Goal: Transaction & Acquisition: Purchase product/service

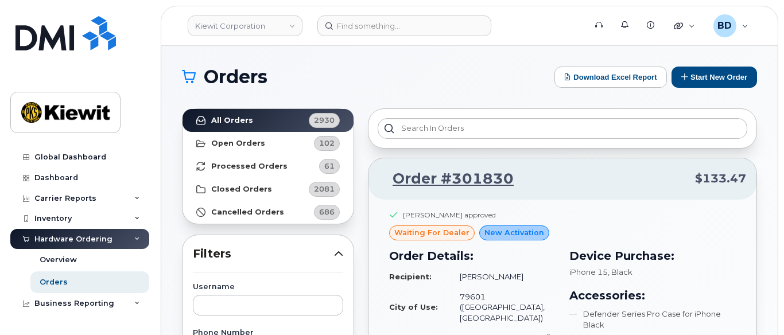
scroll to position [153, 0]
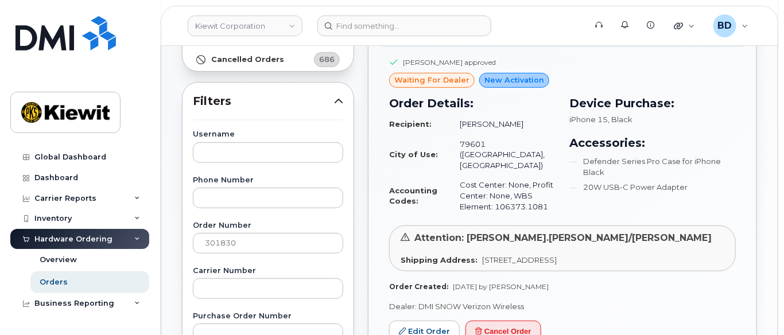
click at [70, 288] on link "Orders" at bounding box center [89, 283] width 119 height 22
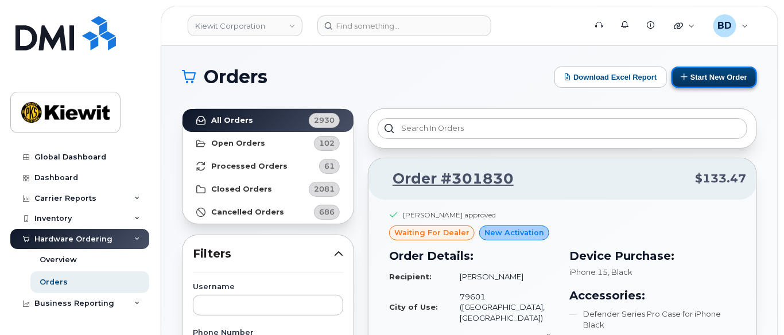
click at [725, 78] on button "Start New Order" at bounding box center [715, 77] width 86 height 21
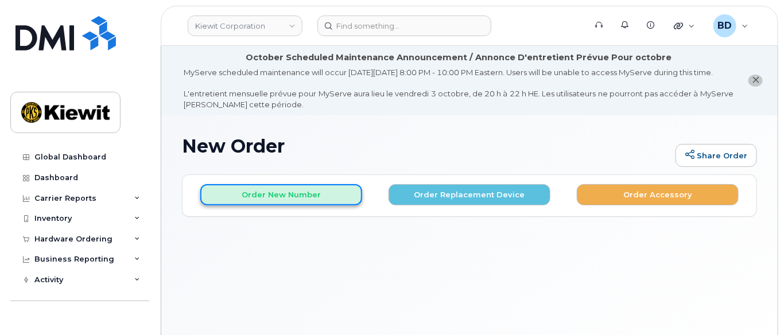
click at [238, 206] on button "Order New Number" at bounding box center [281, 194] width 162 height 21
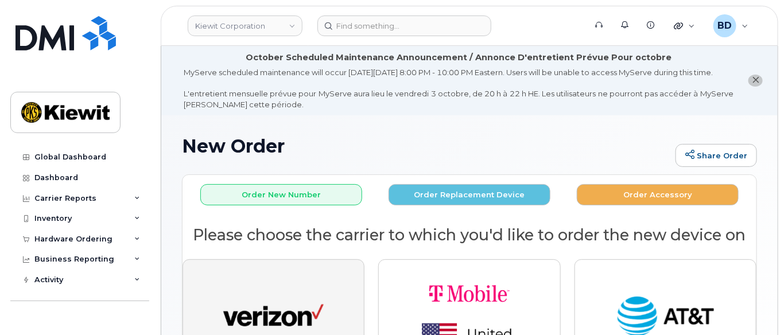
click at [273, 284] on button "button" at bounding box center [274, 318] width 182 height 116
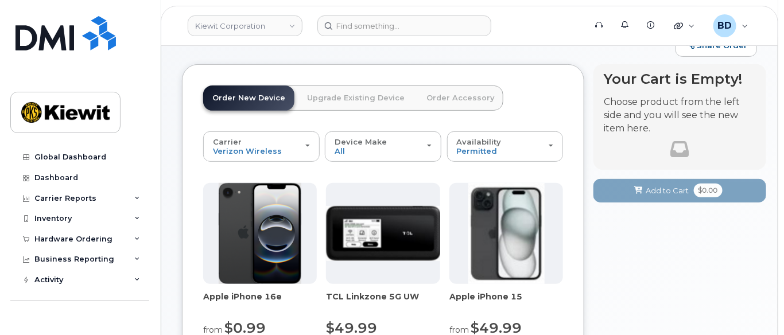
scroll to position [153, 0]
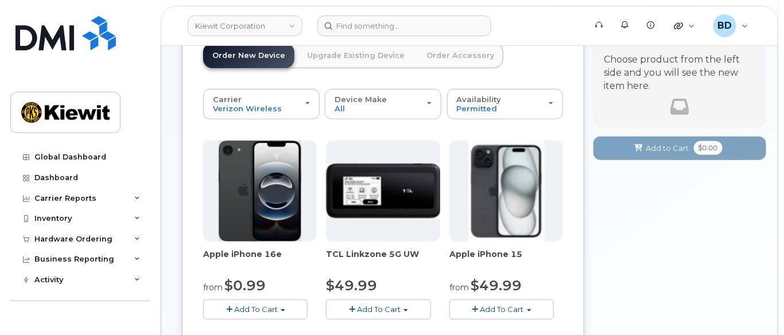
click at [486, 314] on span "Add To Cart" at bounding box center [503, 309] width 44 height 9
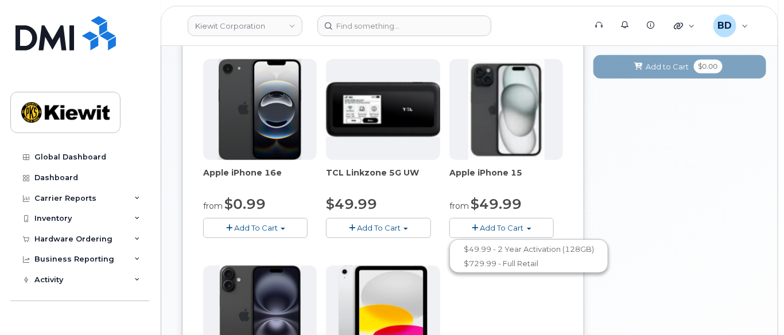
scroll to position [306, 0]
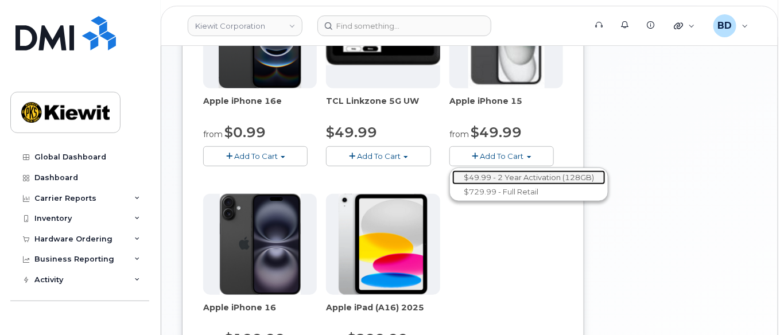
click at [487, 184] on link "$49.99 - 2 Year Activation (128GB)" at bounding box center [528, 178] width 153 height 14
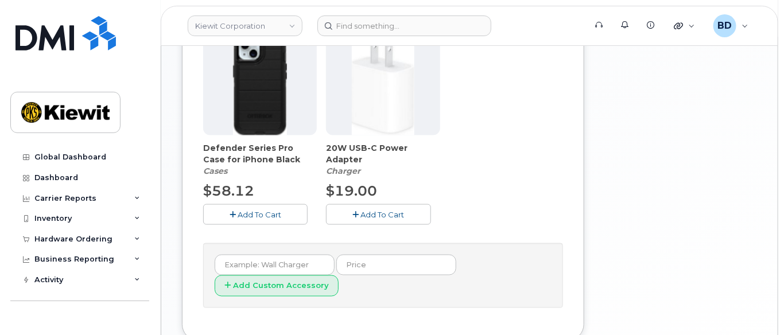
scroll to position [514, 0]
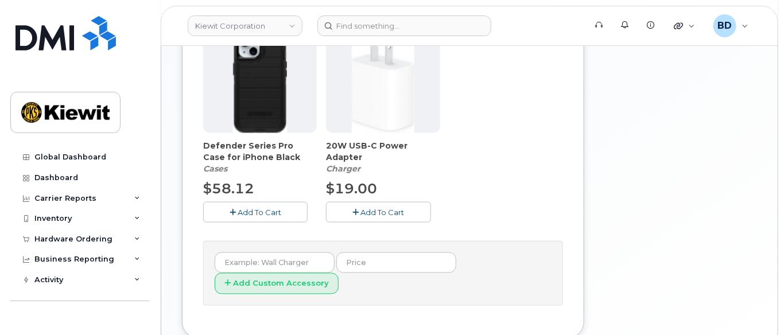
drag, startPoint x: 246, startPoint y: 222, endPoint x: 333, endPoint y: 219, distance: 86.8
click at [246, 217] on span "Add To Cart" at bounding box center [260, 212] width 44 height 9
click at [386, 213] on button "Add To Cart" at bounding box center [378, 212] width 104 height 20
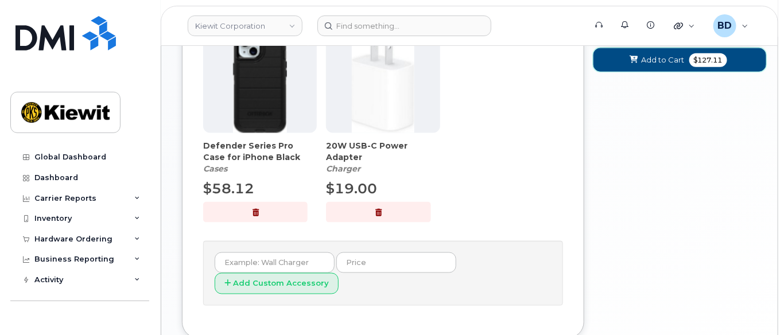
click at [641, 68] on button "Add to Cart $127.11" at bounding box center [680, 60] width 173 height 24
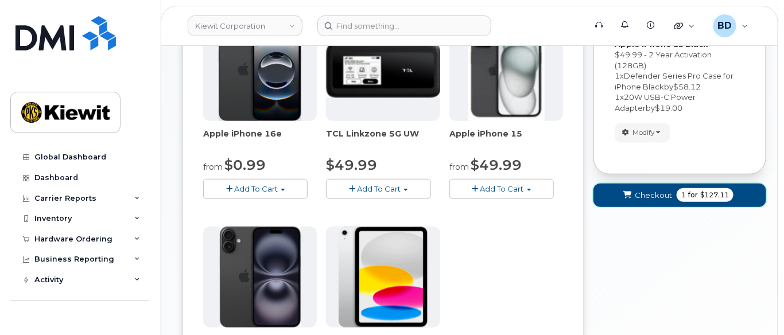
click at [645, 201] on span "Checkout" at bounding box center [653, 195] width 37 height 11
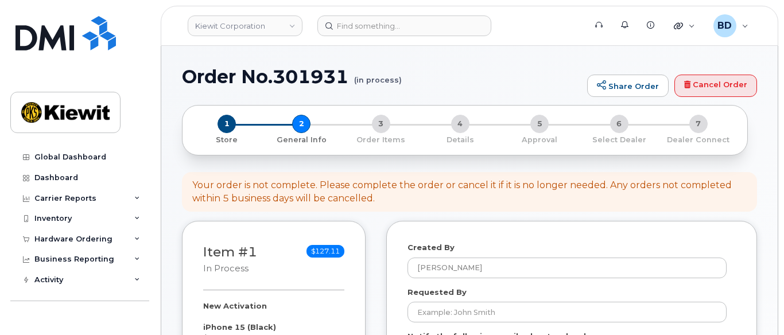
select select
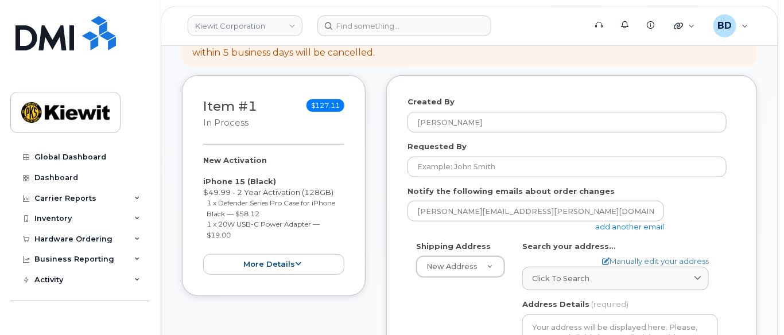
scroll to position [230, 0]
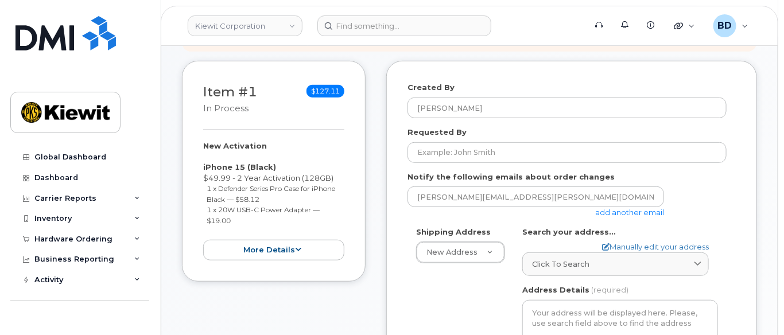
click at [617, 217] on link "add another email" at bounding box center [629, 212] width 69 height 9
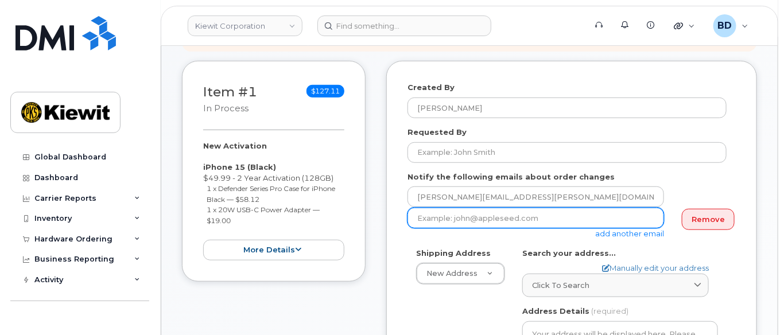
click at [503, 228] on input "email" at bounding box center [536, 218] width 257 height 21
paste input "[EMAIL_ADDRESS][PERSON_NAME][PERSON_NAME][DOMAIN_NAME]"
type input "[EMAIL_ADDRESS][PERSON_NAME][PERSON_NAME][DOMAIN_NAME]"
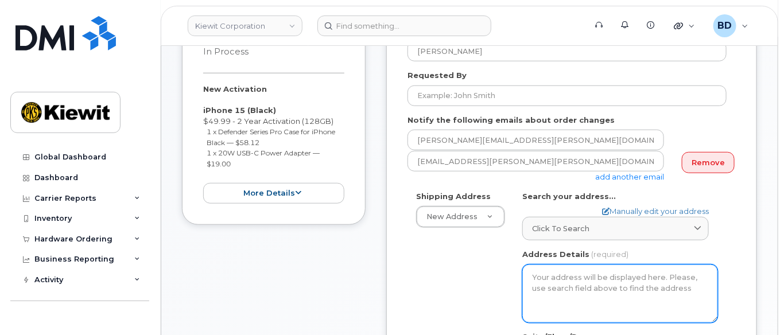
scroll to position [306, 0]
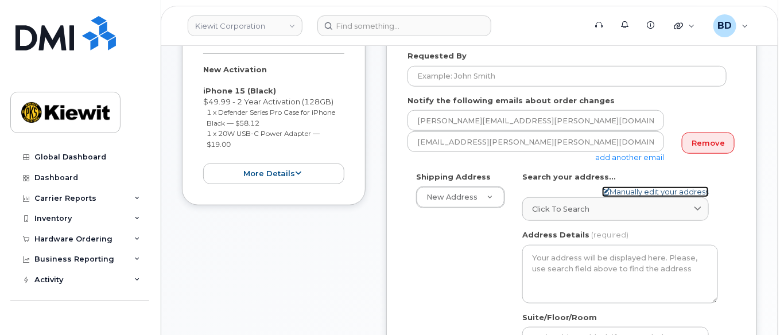
click at [624, 198] on link "Manually edit your address" at bounding box center [655, 192] width 107 height 11
select select
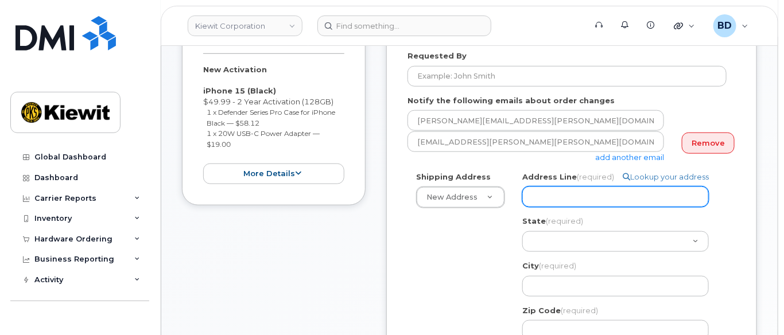
click at [555, 207] on input "Address Line (required)" at bounding box center [615, 197] width 187 height 21
paste input "2141 Scottish Rd"
select select
type input "2141 Scottish Rd"
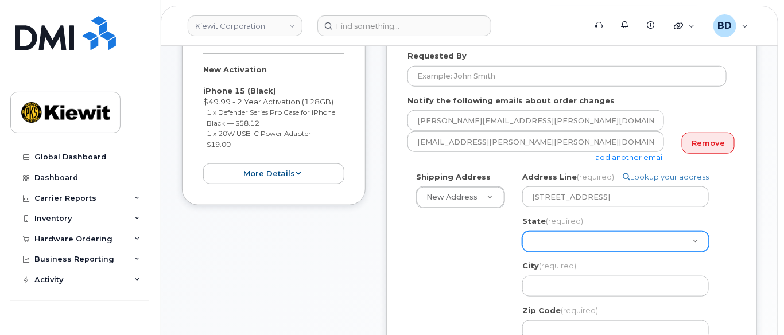
click at [553, 249] on select "Alabama Alaska American Samoa Arizona Arkansas California Colorado Connecticut …" at bounding box center [615, 241] width 187 height 21
select select "TX"
click at [522, 241] on select "Alabama Alaska American Samoa Arizona Arkansas California Colorado Connecticut …" at bounding box center [615, 241] width 187 height 21
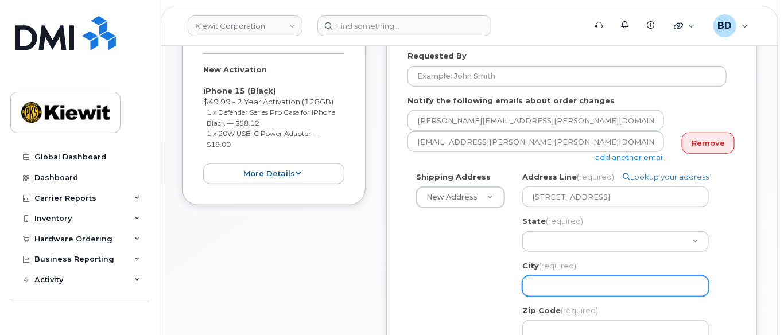
click at [543, 297] on input "City (required)" at bounding box center [615, 286] width 187 height 21
paste input "Abilene"
select select
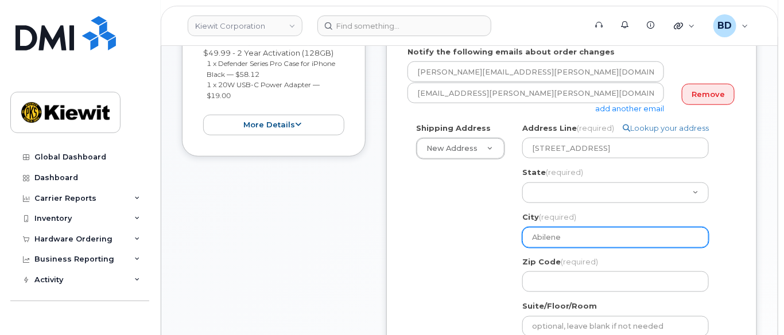
scroll to position [382, 0]
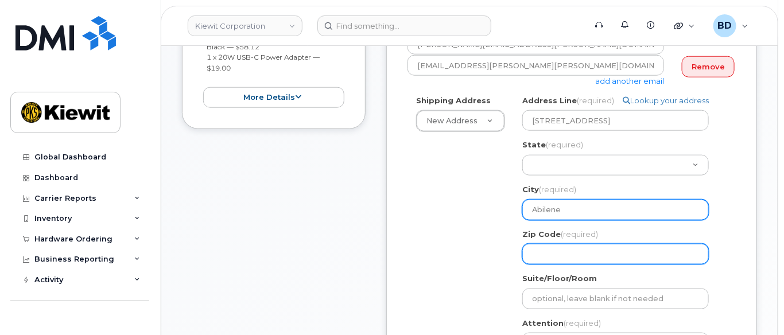
type input "Abilene"
click at [540, 262] on input "Zip Code (required)" at bounding box center [615, 254] width 187 height 21
select select
type input "7"
select select
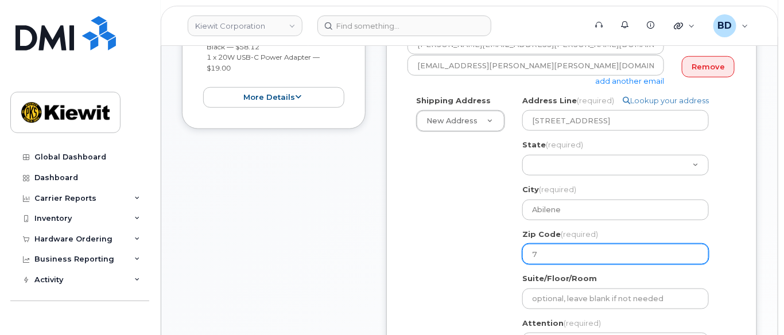
type input "79"
select select
type input "796"
select select
type input "7960"
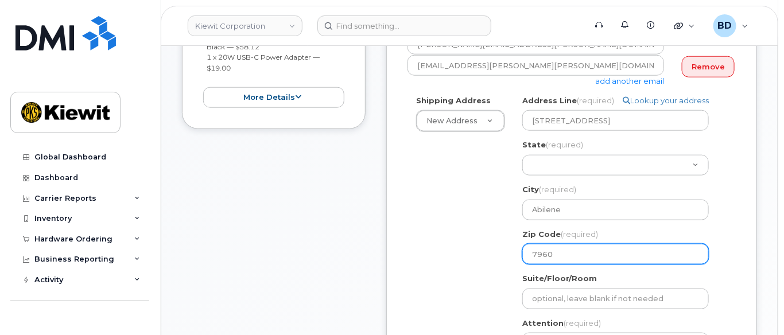
select select
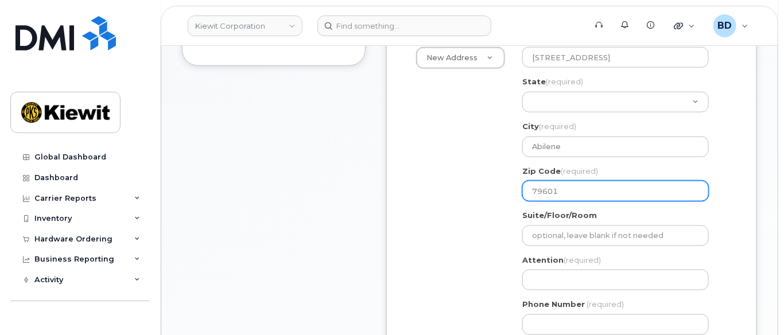
scroll to position [536, 0]
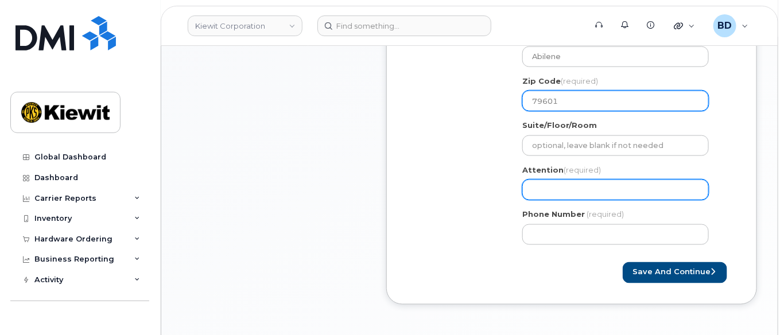
type input "79601"
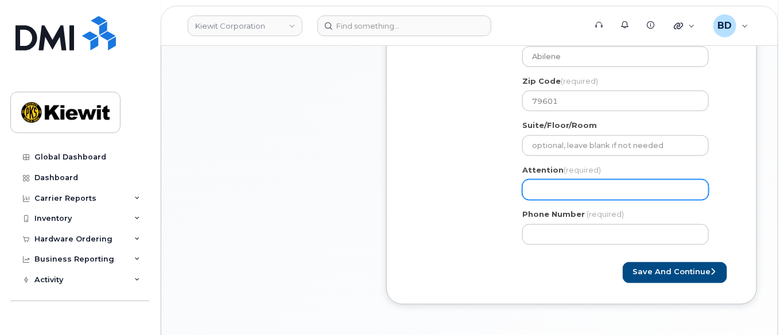
drag, startPoint x: 536, startPoint y: 201, endPoint x: 529, endPoint y: 202, distance: 6.3
click at [536, 200] on input "Attention (required)" at bounding box center [615, 190] width 187 height 21
click at [540, 188] on div "Attention (required)" at bounding box center [620, 183] width 196 height 36
click at [540, 191] on input "Attention (required)" at bounding box center [615, 190] width 187 height 21
paste input "Eric.Roumph"
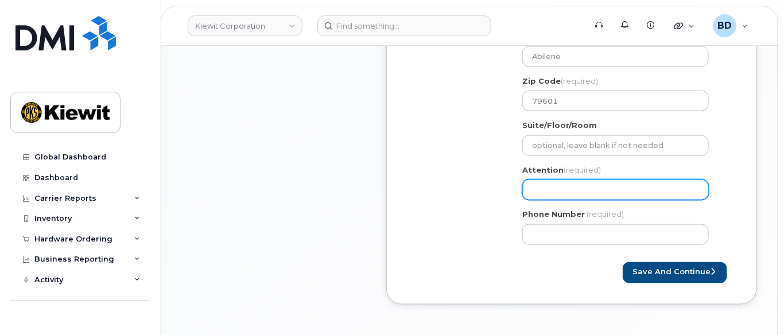
select select
type input "Eric.Roumph"
select select
type input "Eric.Roumph/"
click at [595, 200] on input "Eric.Roumph/" at bounding box center [615, 190] width 187 height 21
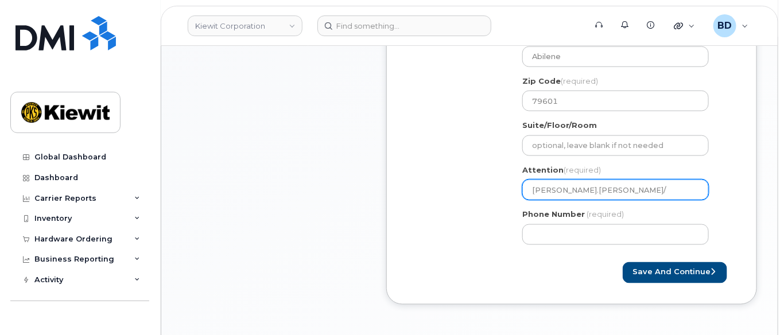
paste input "[PERSON_NAME][DEMOGRAPHIC_DATA][PERSON_NAME]"
select select
type input "[PERSON_NAME].[PERSON_NAME]/[PERSON_NAME].[PERSON_NAME]"
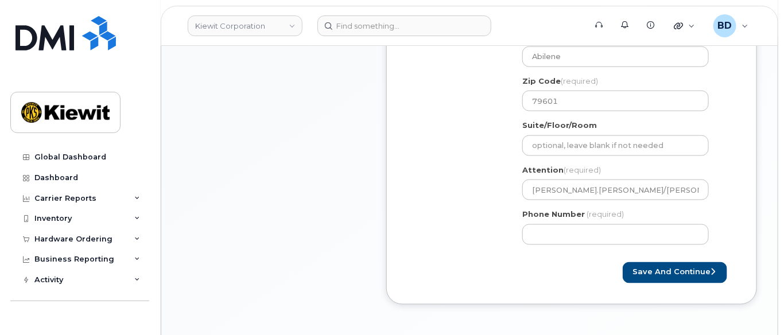
click at [657, 173] on div "TX Abilene Search your address... Manually edit your address Click to search No…" at bounding box center [620, 98] width 213 height 312
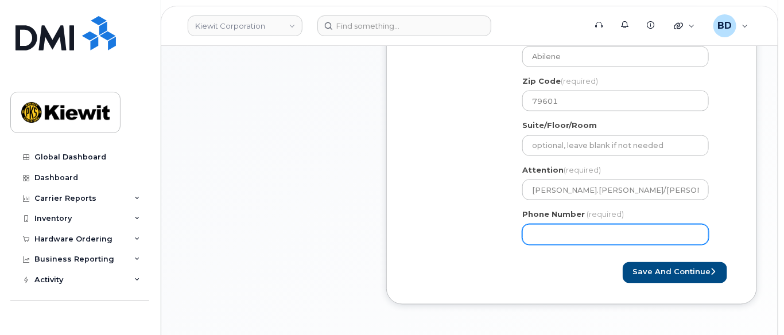
click at [546, 245] on input "Phone Number" at bounding box center [615, 234] width 187 height 21
type input "8777727707"
select select
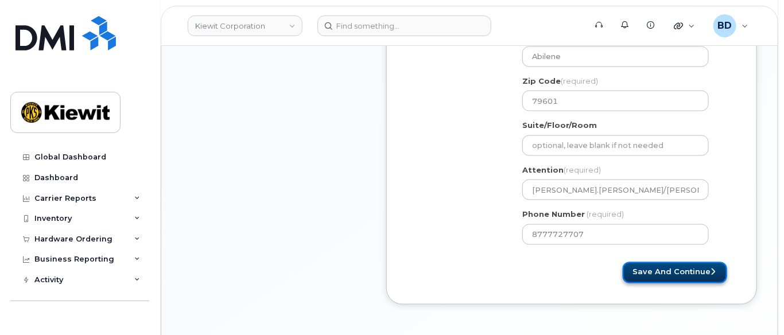
click at [652, 280] on button "Save and Continue" at bounding box center [675, 272] width 104 height 21
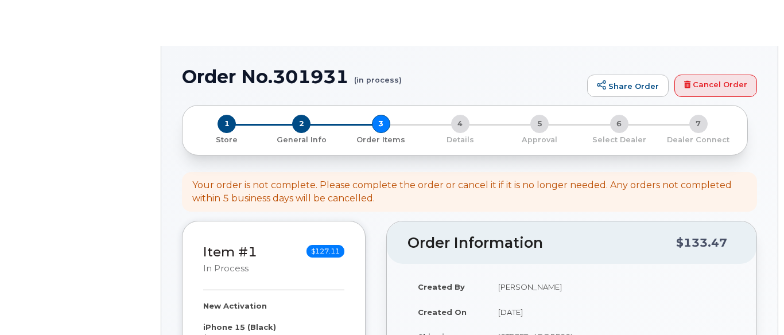
select select
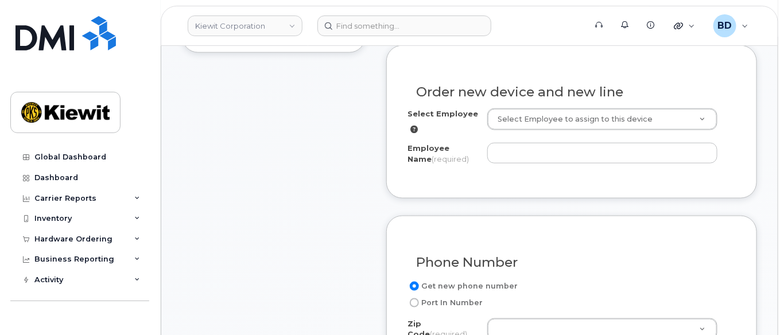
scroll to position [459, 0]
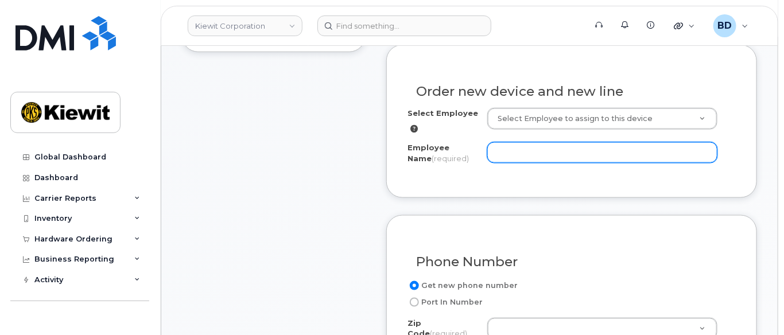
click at [497, 149] on input "Employee Name (required)" at bounding box center [602, 152] width 230 height 21
paste input "Jesus.Guizar"
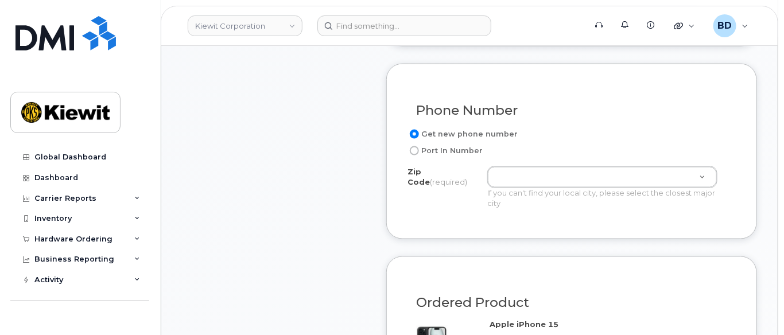
scroll to position [612, 0]
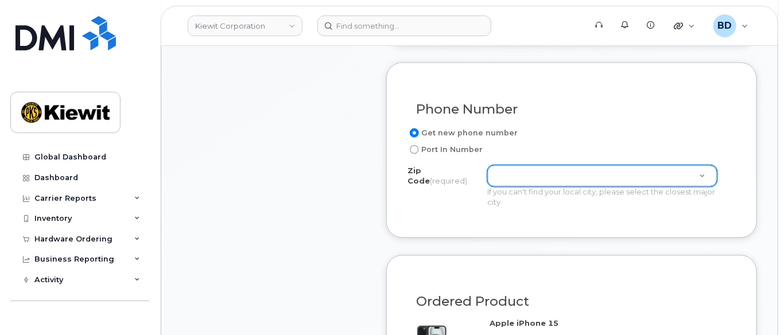
type input "Jesus.Guizar"
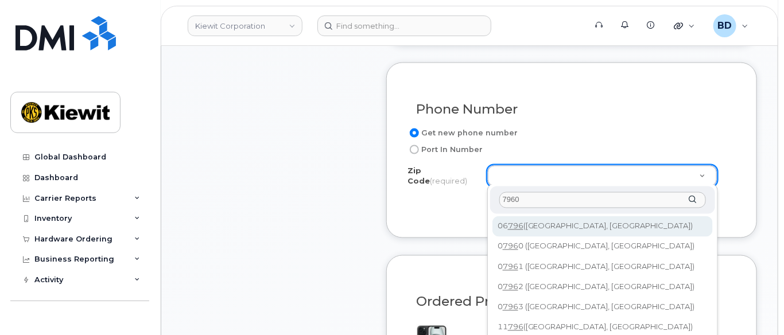
type input "79601"
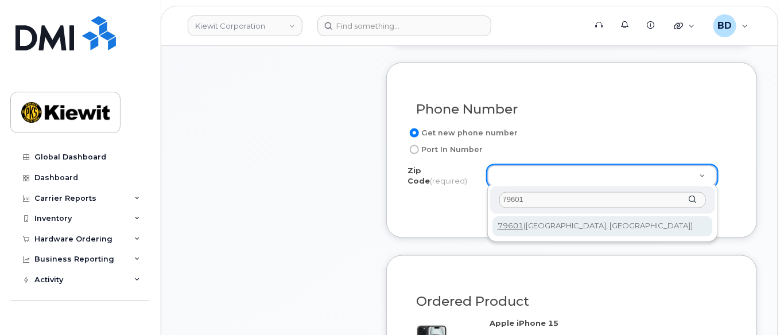
type input "79601 ([GEOGRAPHIC_DATA], [GEOGRAPHIC_DATA])"
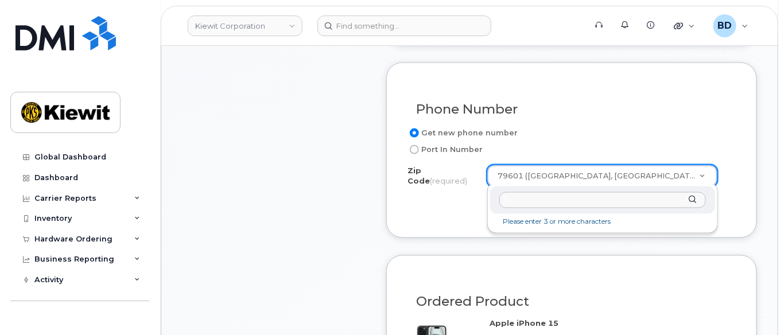
click at [715, 214] on div "Zip Code (required) Please enter 3 or more characters" at bounding box center [602, 208] width 231 height 49
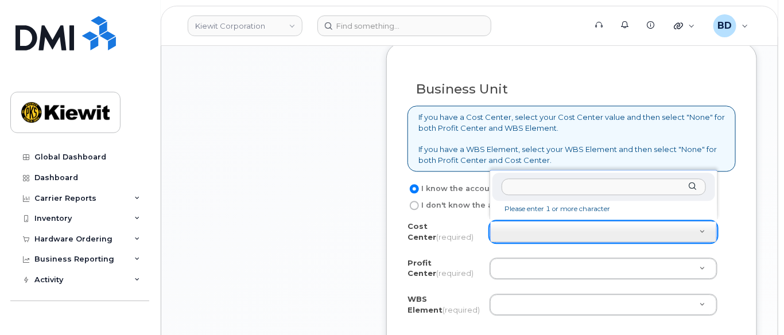
scroll to position [995, 0]
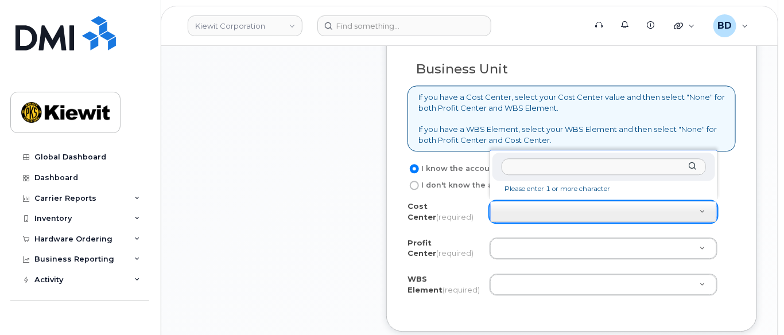
click at [521, 185] on li "Please enter 1 or more character" at bounding box center [604, 189] width 218 height 12
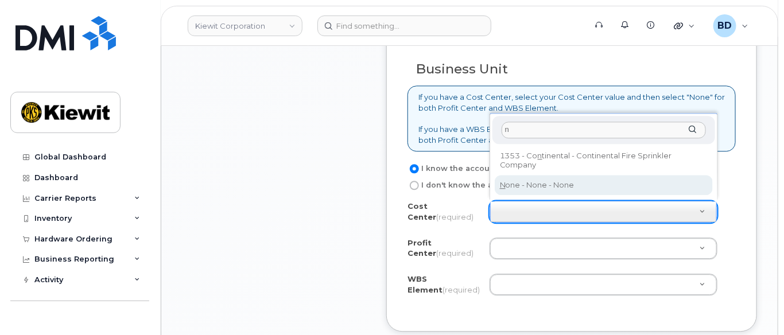
type input "n"
type input "None"
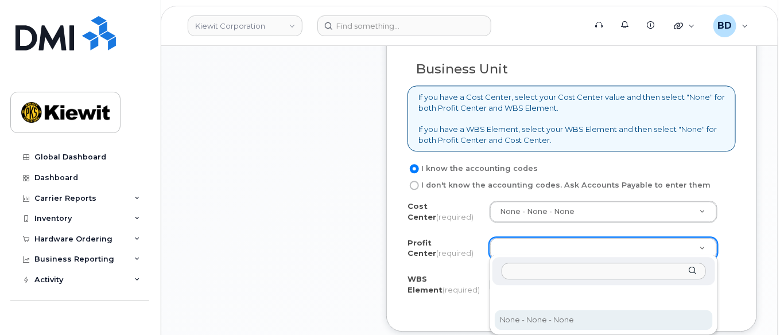
select select "None"
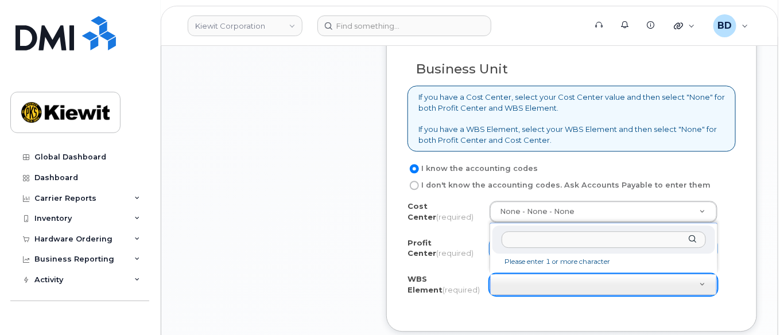
type input "Cell Phone WBS Code: 106373.1081"
drag, startPoint x: 638, startPoint y: 239, endPoint x: 431, endPoint y: 247, distance: 207.5
click at [440, 249] on body "Kiewit Corporation Support Alerts Knowledge Base Quicklinks Suspend / Cancel De…" at bounding box center [392, 19] width 784 height 2029
click at [552, 237] on input "text" at bounding box center [604, 239] width 204 height 17
paste input "106373.1081"
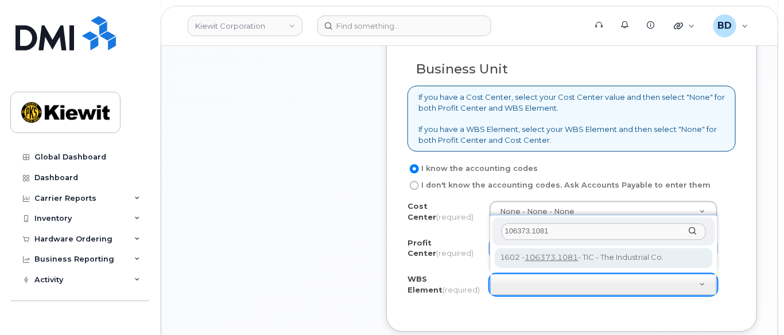
type input "106373.1081"
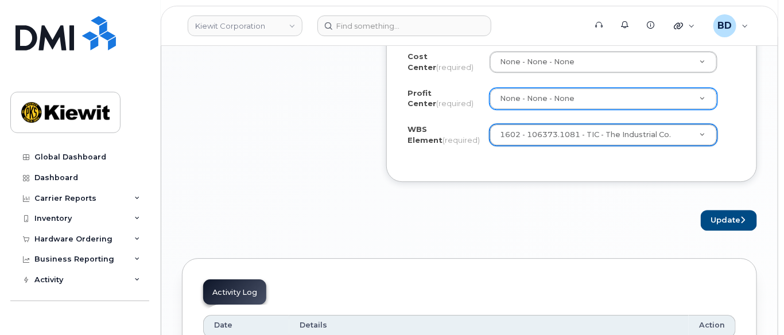
scroll to position [1148, 0]
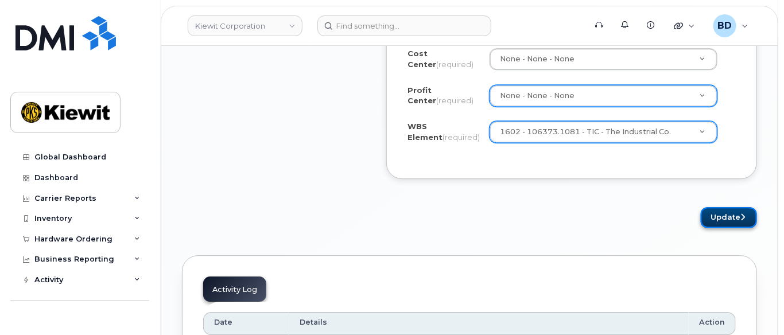
click at [734, 208] on button "Update" at bounding box center [729, 217] width 56 height 21
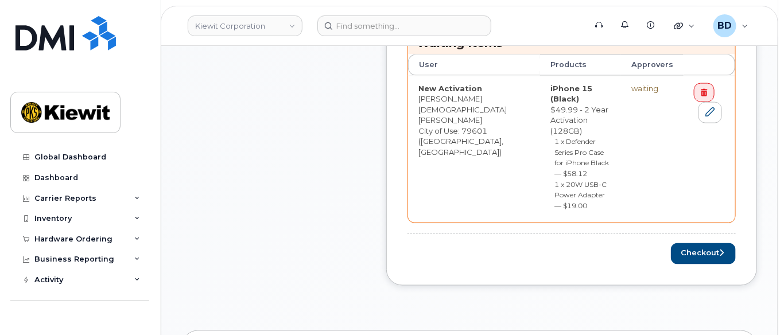
scroll to position [612, 0]
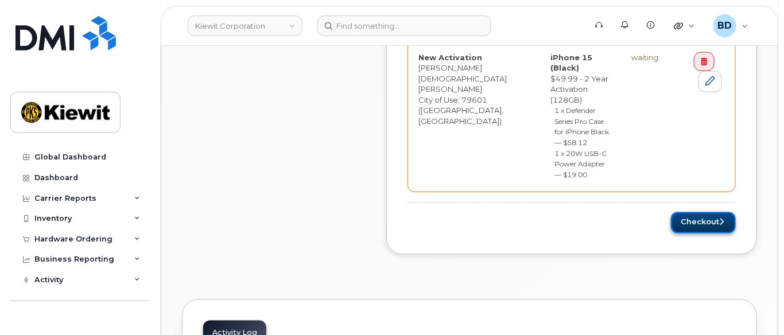
click at [692, 212] on button "Checkout" at bounding box center [703, 222] width 65 height 21
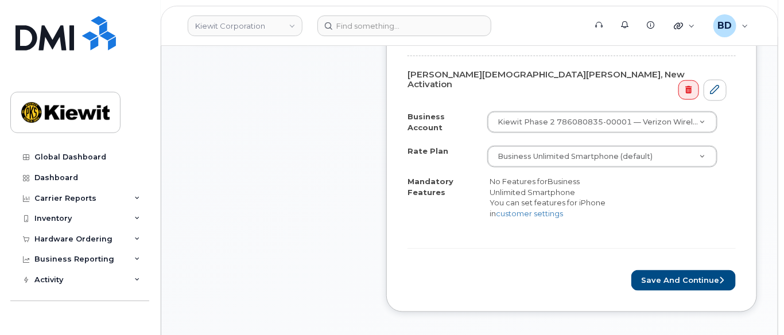
scroll to position [536, 0]
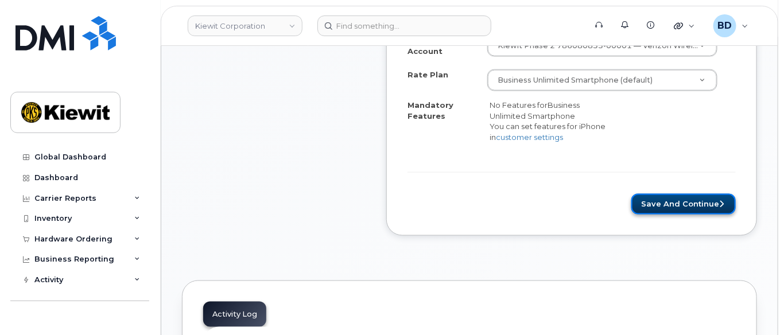
click at [688, 194] on button "Save and Continue" at bounding box center [684, 204] width 104 height 21
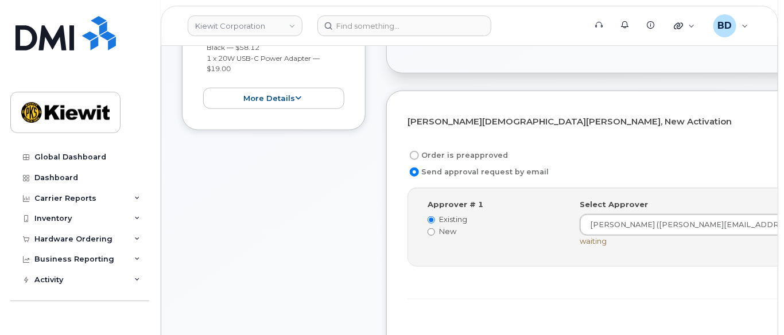
scroll to position [382, 0]
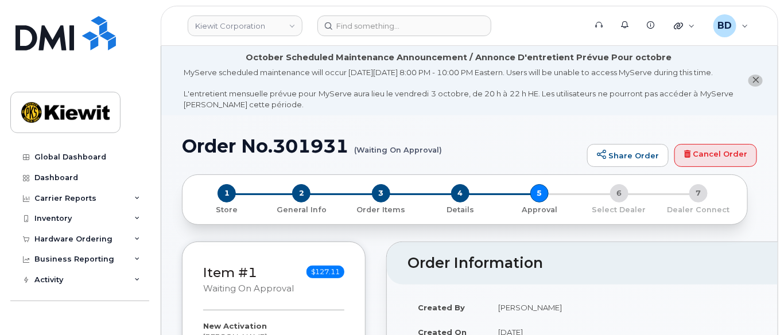
click at [297, 156] on h1 "Order No.301931 (Waiting On Approval)" at bounding box center [382, 146] width 400 height 20
copy h1 "301931"
